Goal: Task Accomplishment & Management: Manage account settings

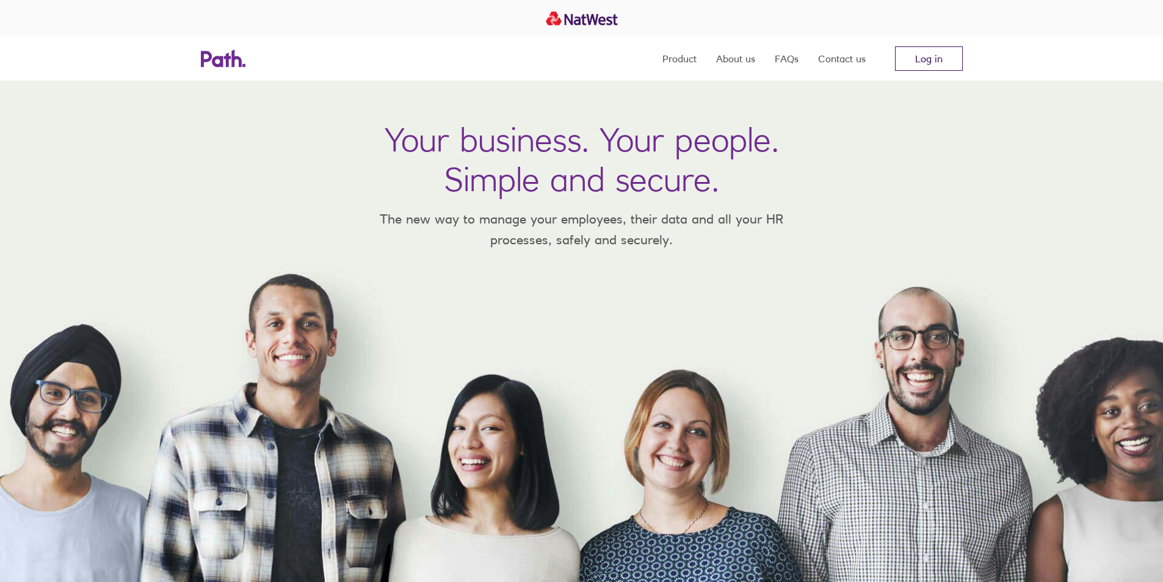
click at [937, 62] on link "Log in" at bounding box center [929, 58] width 68 height 24
click at [944, 63] on link "Log in" at bounding box center [929, 58] width 68 height 24
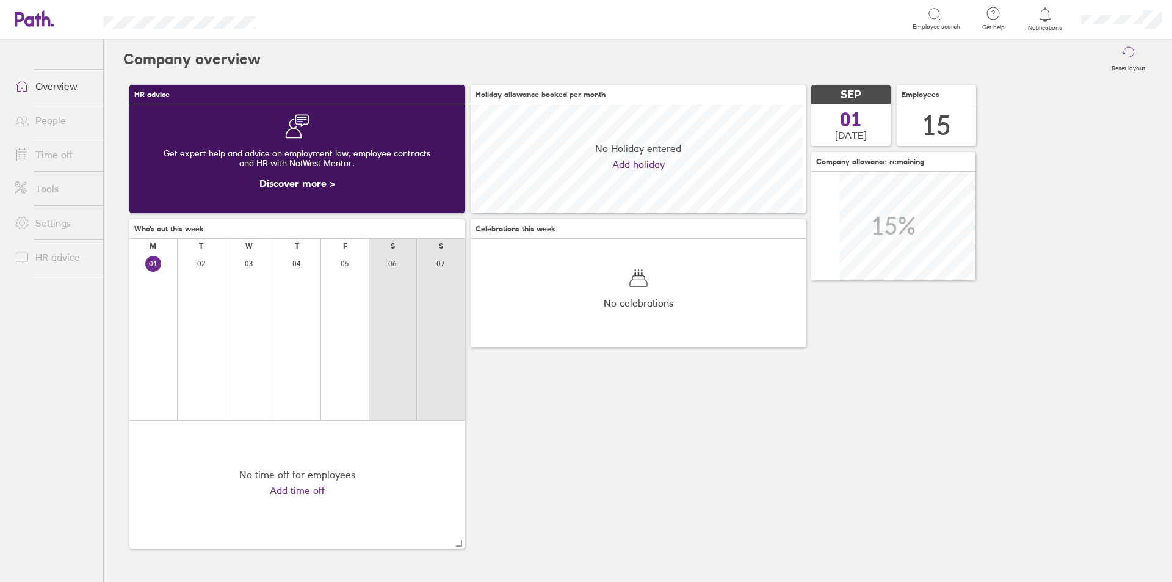
scroll to position [109, 335]
click at [62, 158] on link "Time off" at bounding box center [54, 154] width 98 height 24
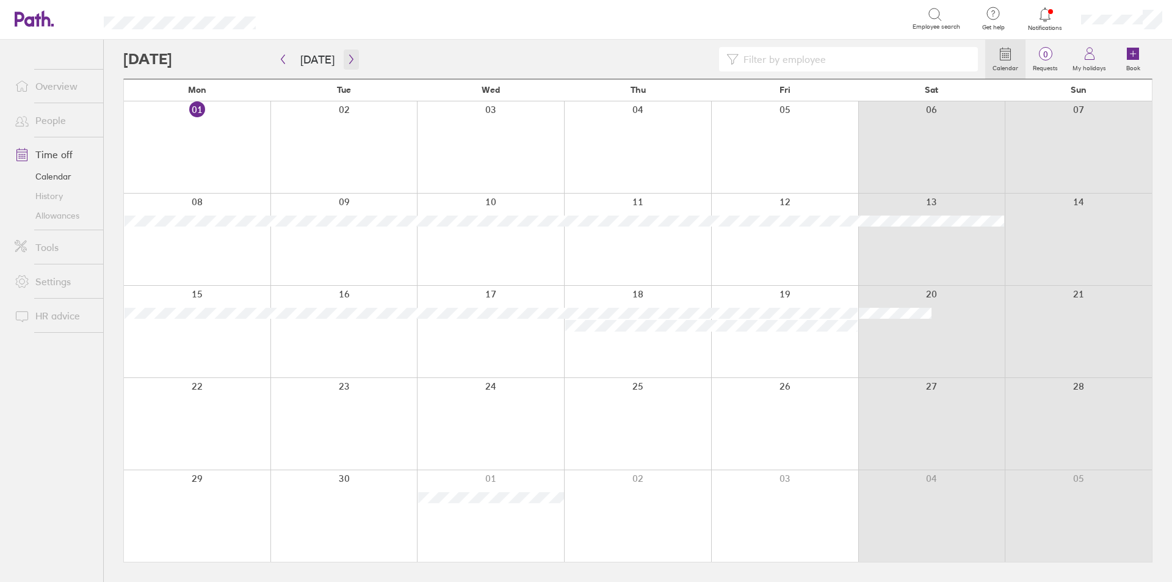
click at [347, 57] on icon "button" at bounding box center [351, 59] width 9 height 10
click at [348, 62] on icon "button" at bounding box center [351, 59] width 9 height 10
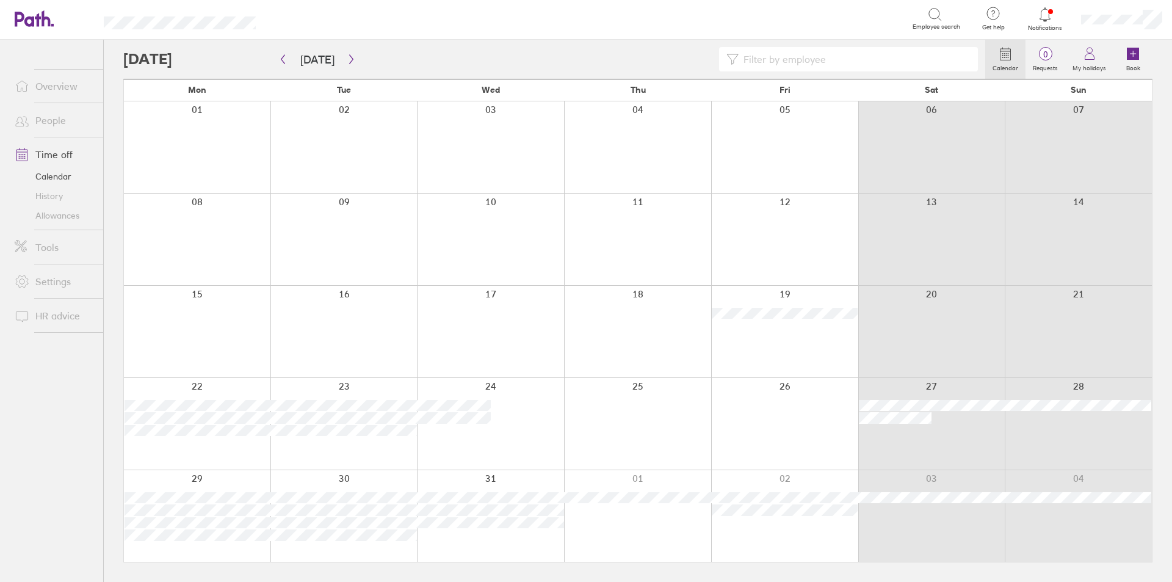
click at [785, 537] on div at bounding box center [784, 516] width 147 height 92
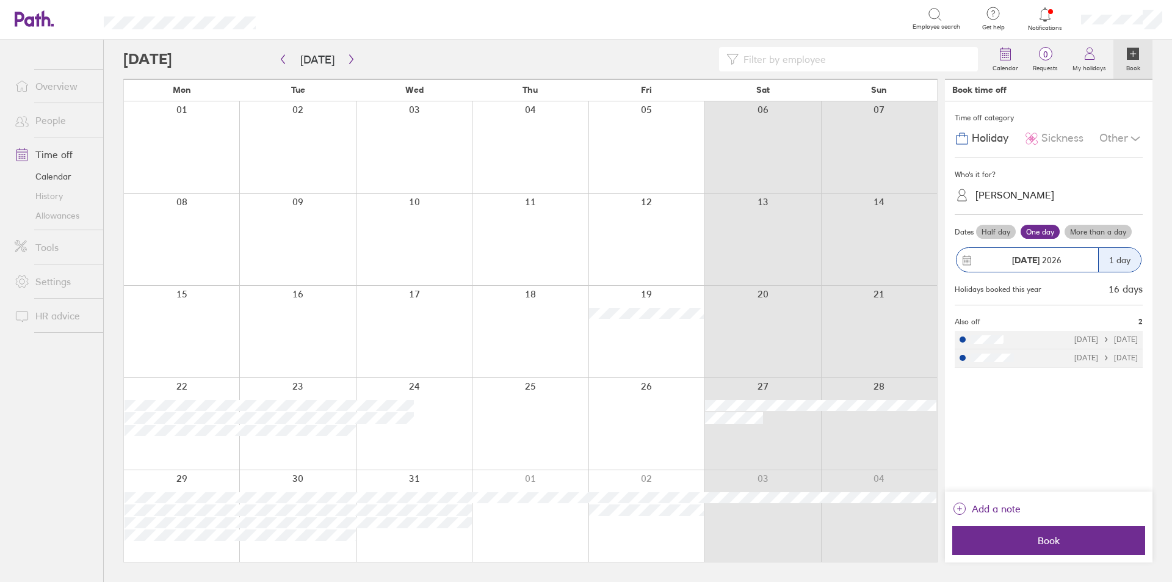
click at [989, 201] on div "[PERSON_NAME]" at bounding box center [1056, 195] width 173 height 19
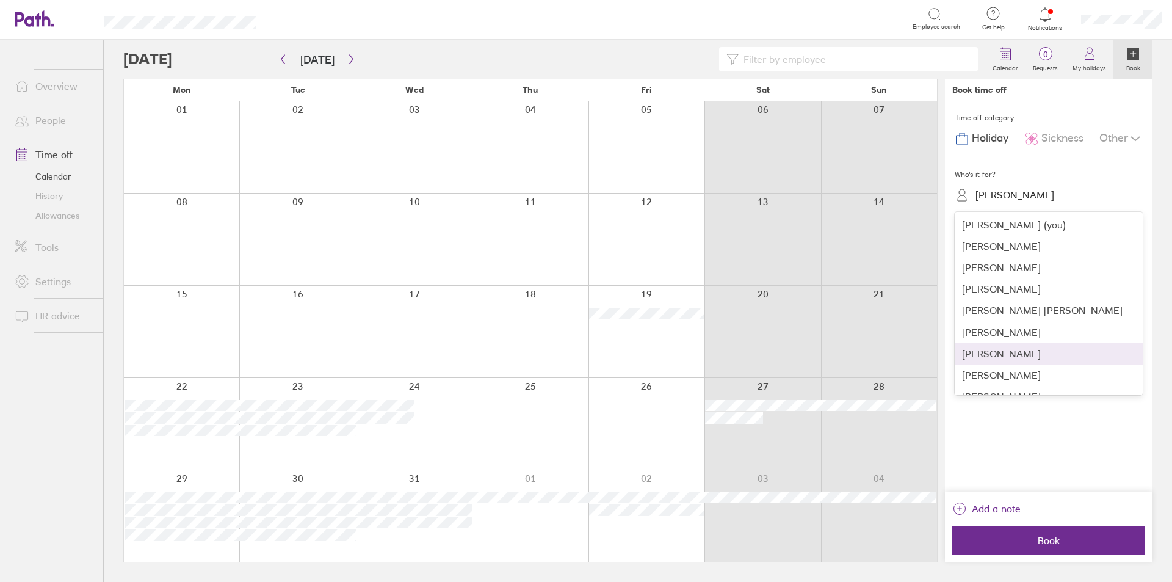
click at [991, 338] on div "[PERSON_NAME]" at bounding box center [1049, 332] width 188 height 21
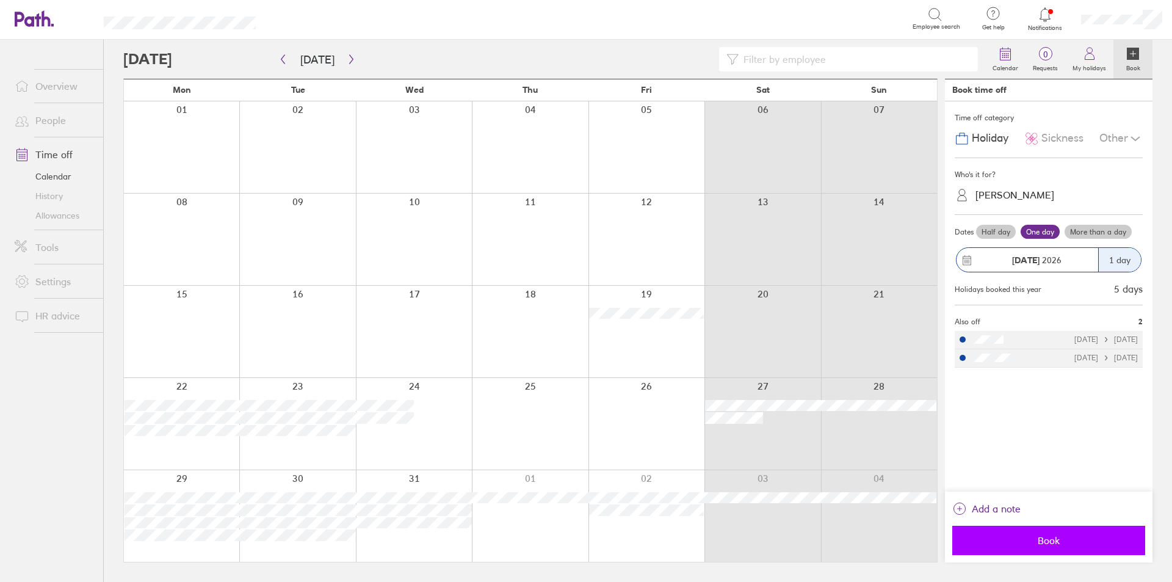
click at [1067, 544] on span "Book" at bounding box center [1049, 540] width 176 height 11
